Goal: Find specific page/section: Find specific page/section

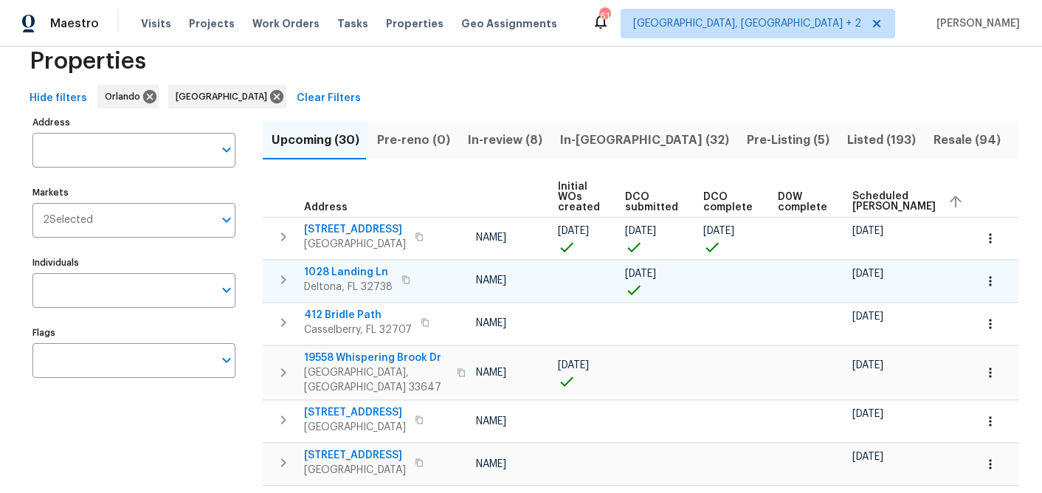
scroll to position [0, 108]
click at [398, 358] on span "19558 Whispering Brook Dr" at bounding box center [376, 358] width 144 height 15
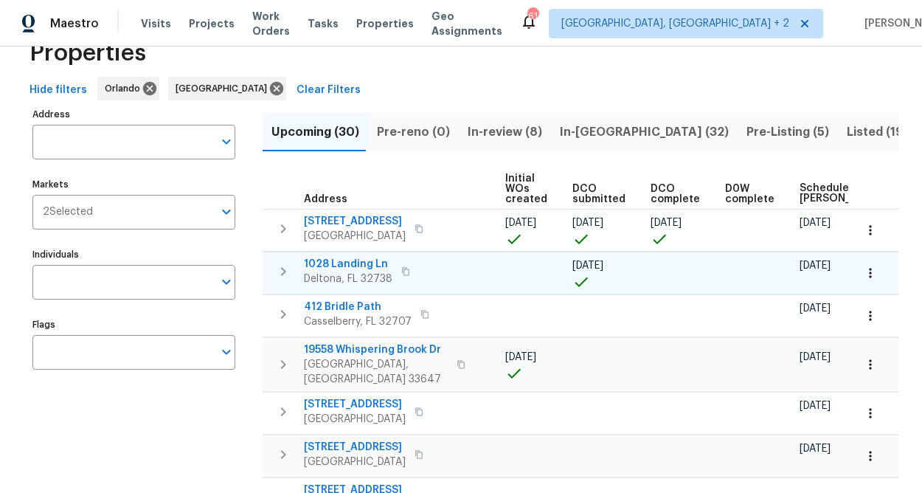
scroll to position [0, 162]
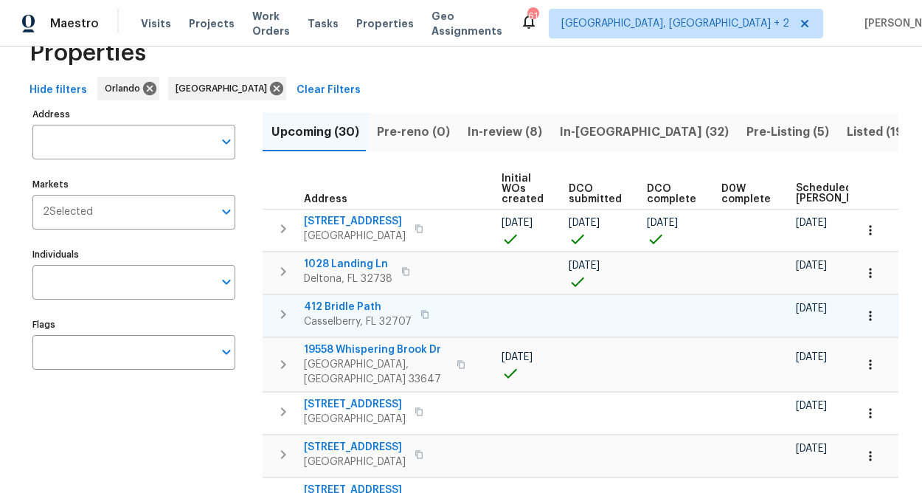
click at [421, 315] on icon "button" at bounding box center [425, 314] width 9 height 9
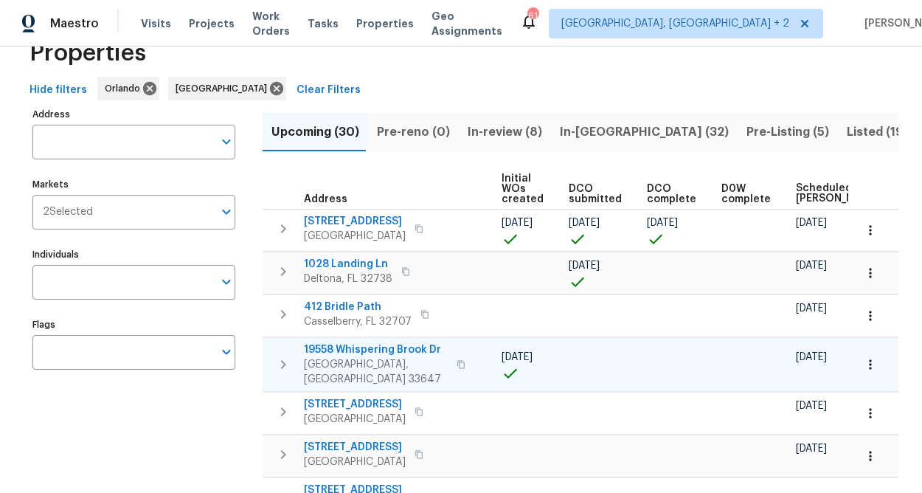
click at [414, 351] on span "19558 Whispering Brook Dr" at bounding box center [376, 349] width 144 height 15
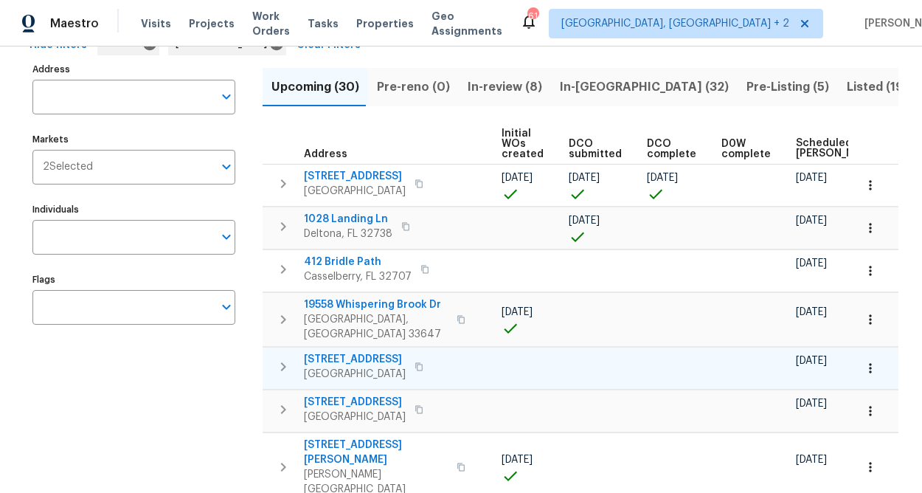
scroll to position [86, 0]
click at [415, 362] on icon "button" at bounding box center [419, 366] width 9 height 9
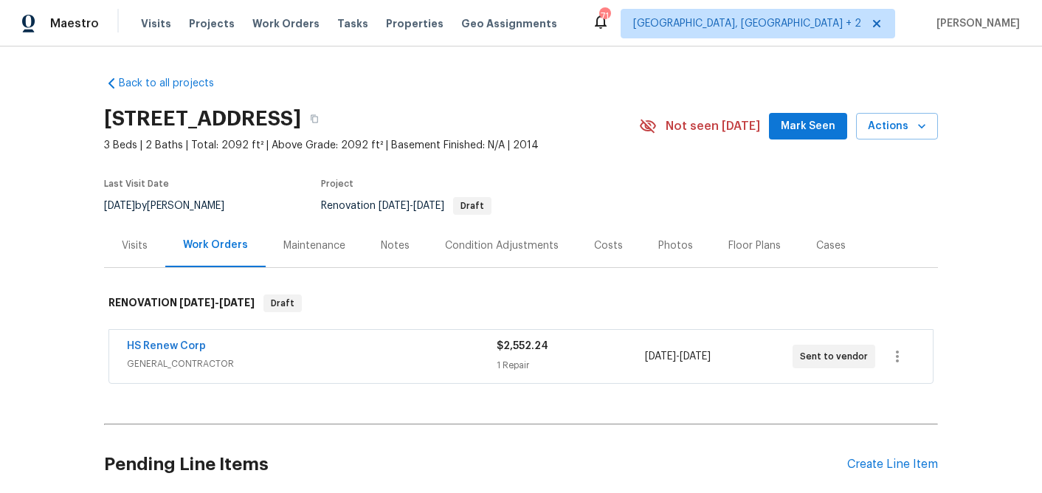
click at [601, 246] on div "Costs" at bounding box center [608, 245] width 29 height 15
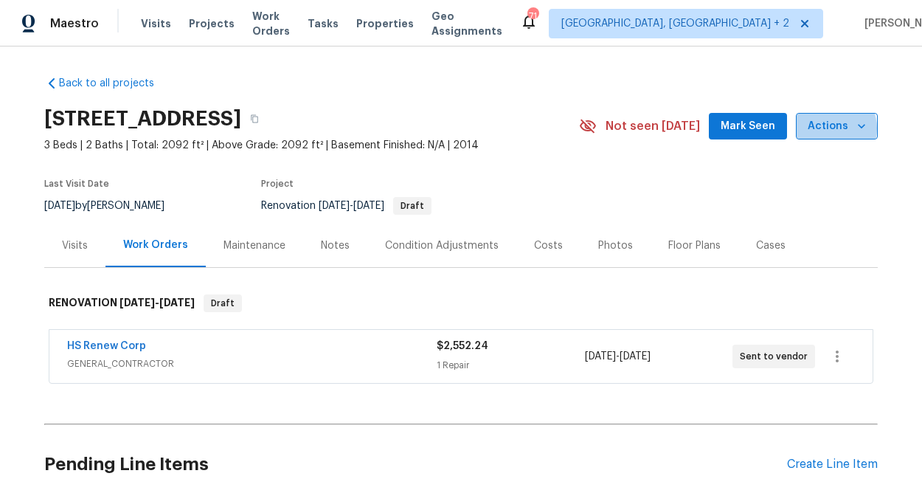
click at [829, 128] on span "Actions" at bounding box center [837, 126] width 58 height 18
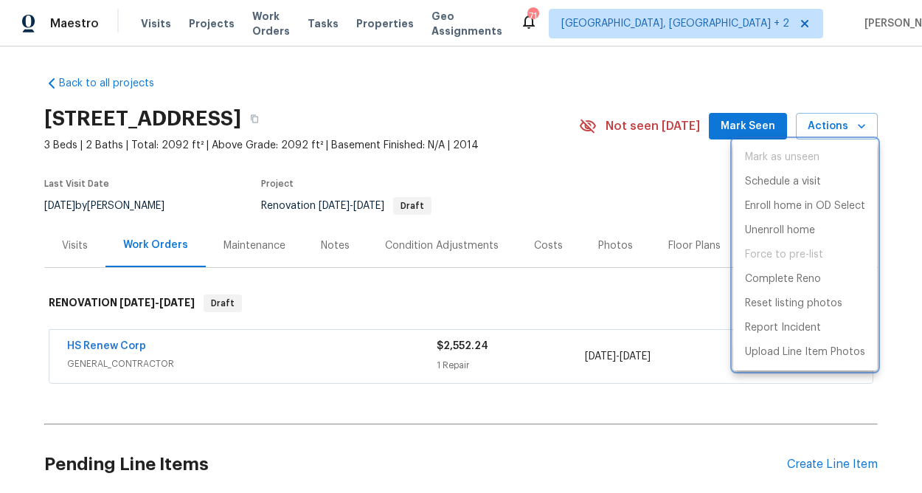
click at [534, 131] on div at bounding box center [461, 246] width 922 height 493
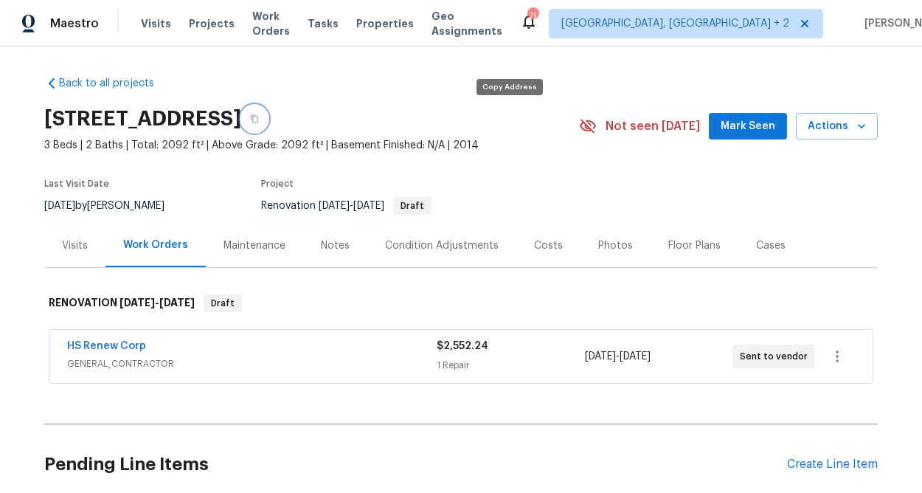
click at [259, 114] on icon "button" at bounding box center [254, 118] width 9 height 9
